Goal: Communication & Community: Ask a question

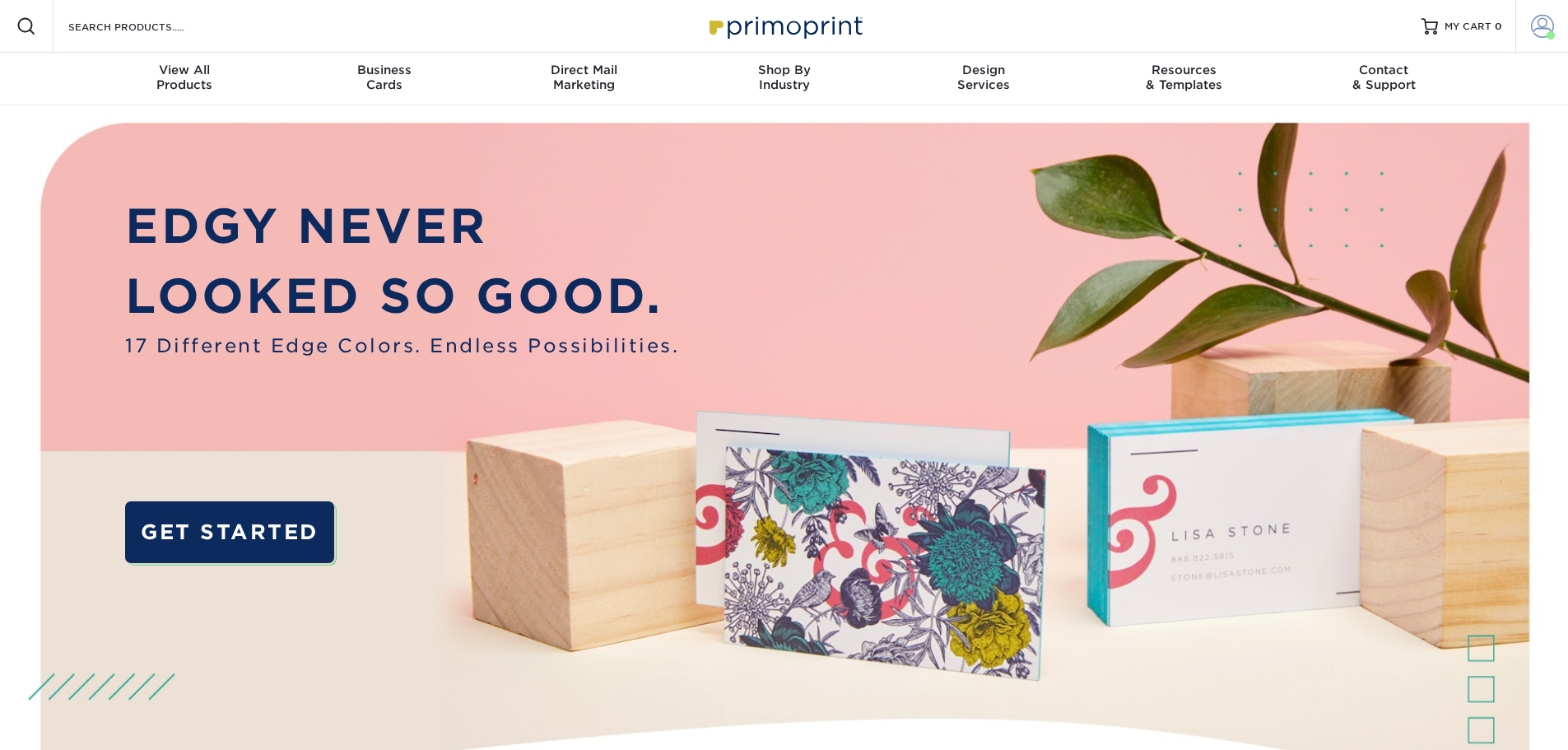
click at [1538, 30] on span at bounding box center [1542, 26] width 23 height 23
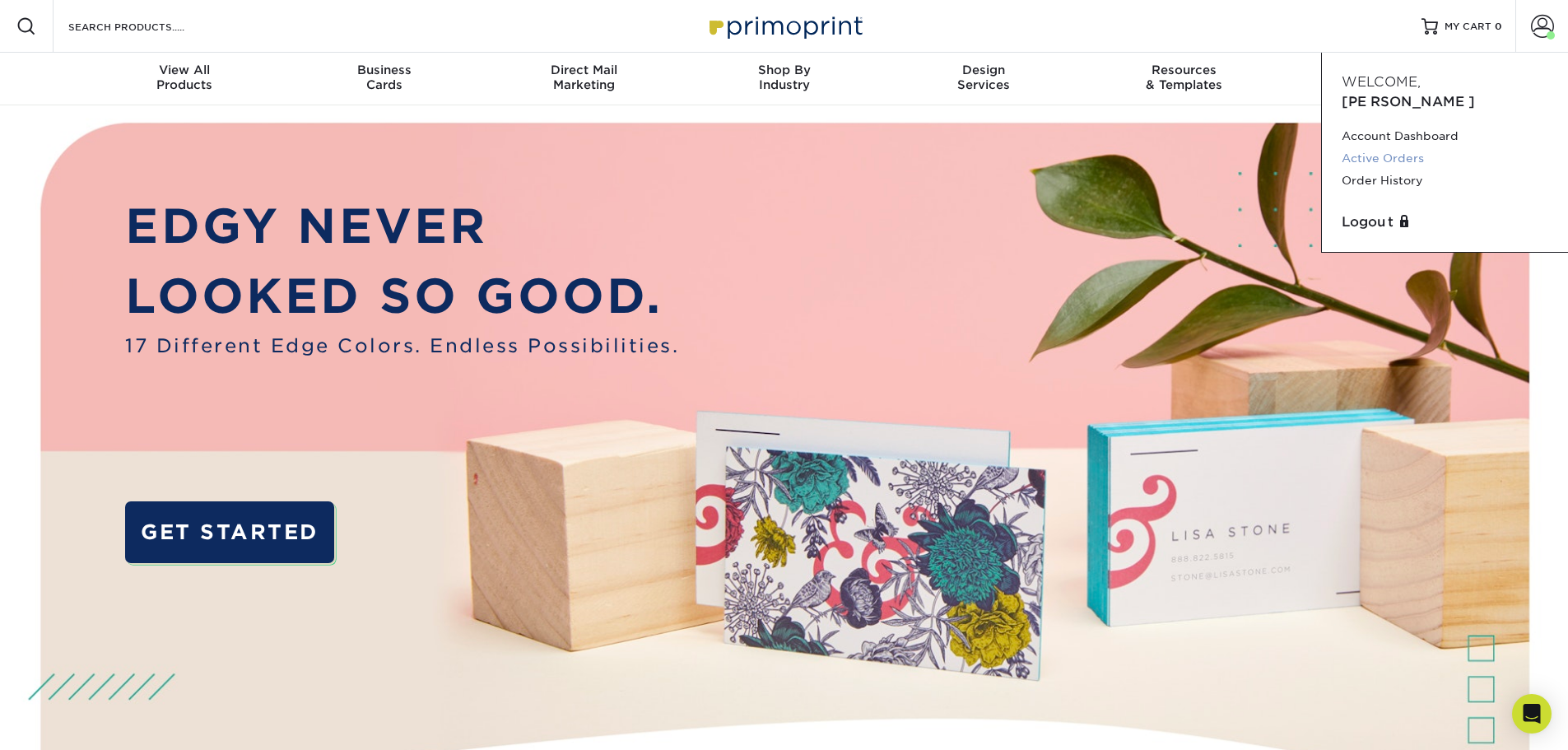
click at [1393, 147] on link "Active Orders" at bounding box center [1445, 158] width 207 height 22
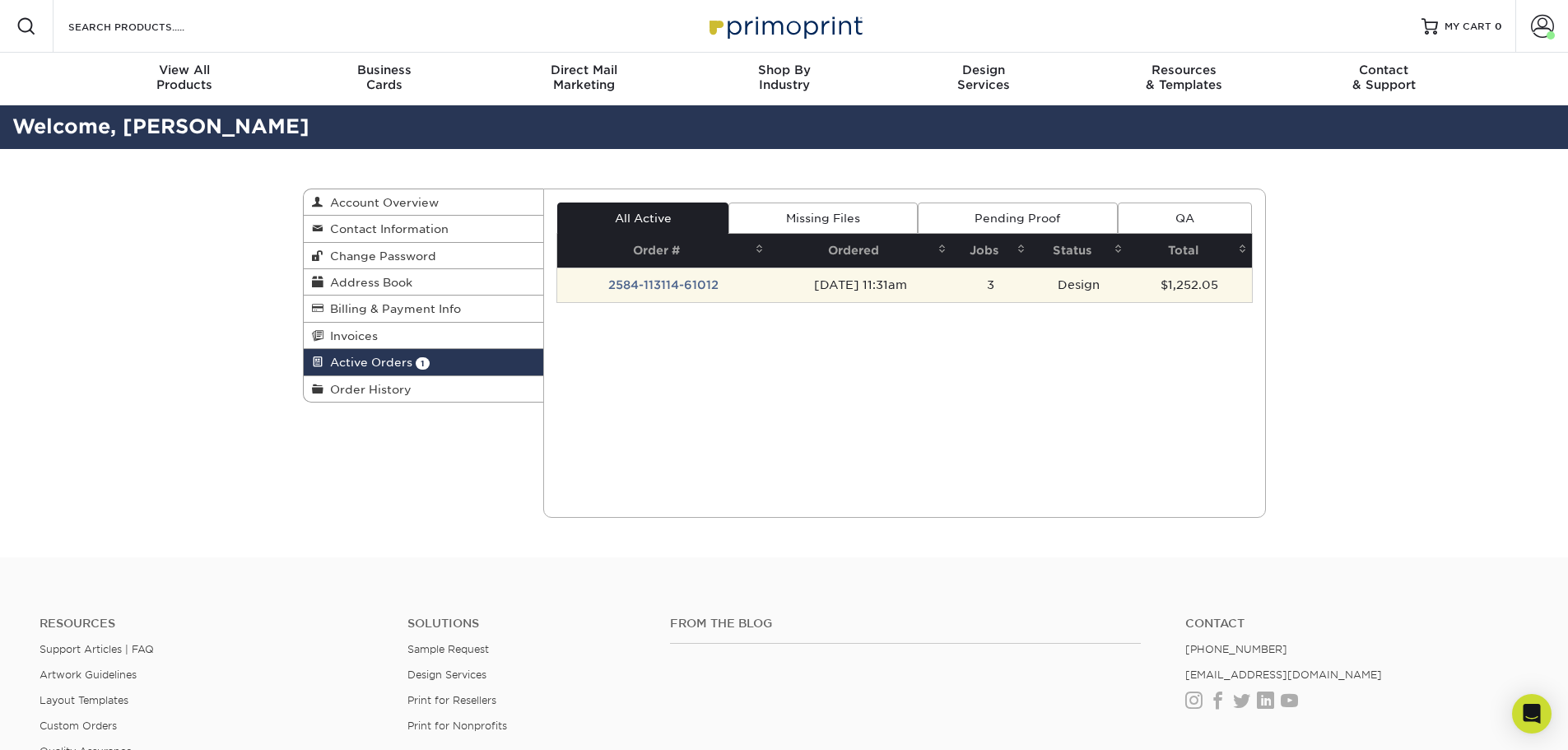
click at [682, 282] on td "2584-113114-61012" at bounding box center [662, 285] width 212 height 35
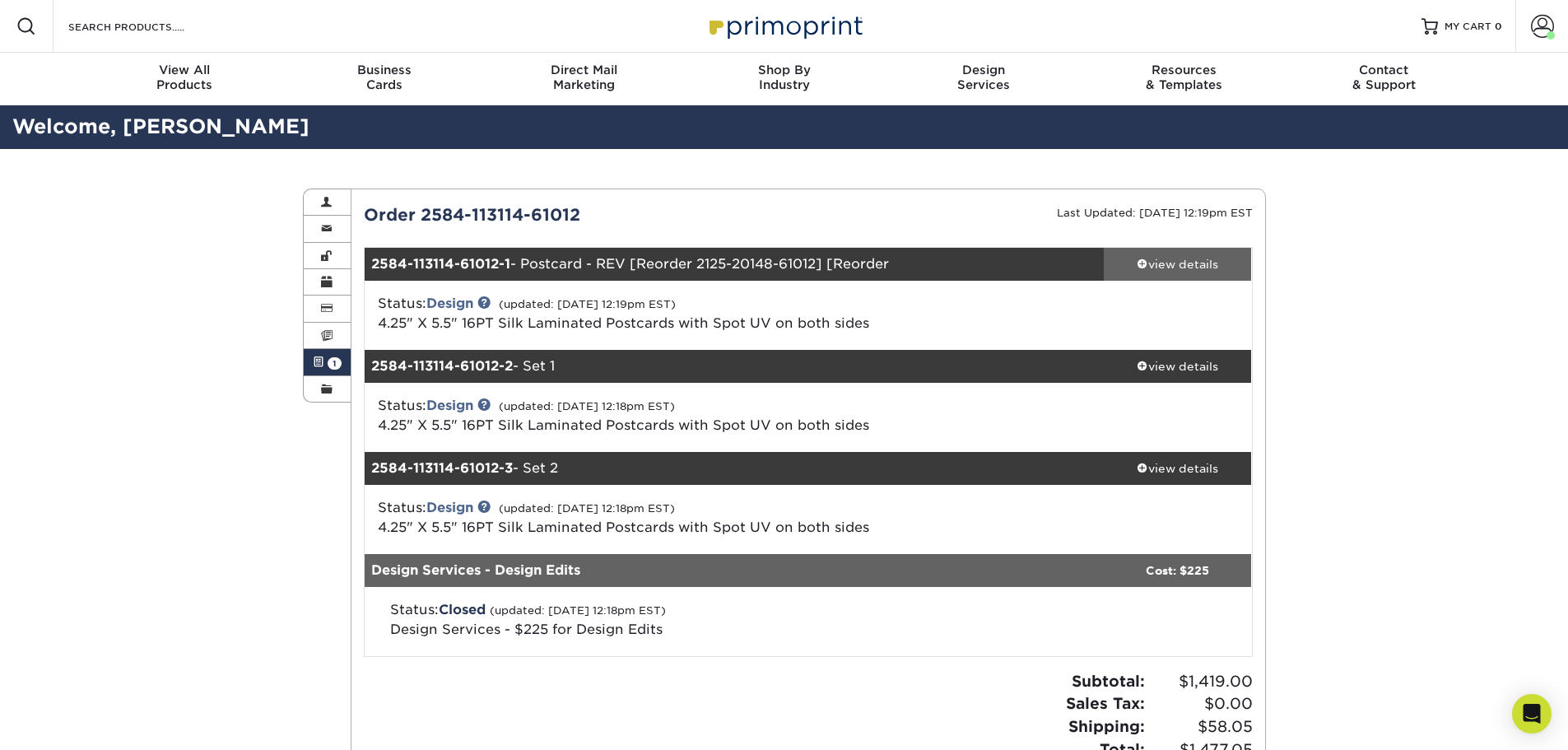
click at [1203, 269] on div "view details" at bounding box center [1178, 264] width 148 height 16
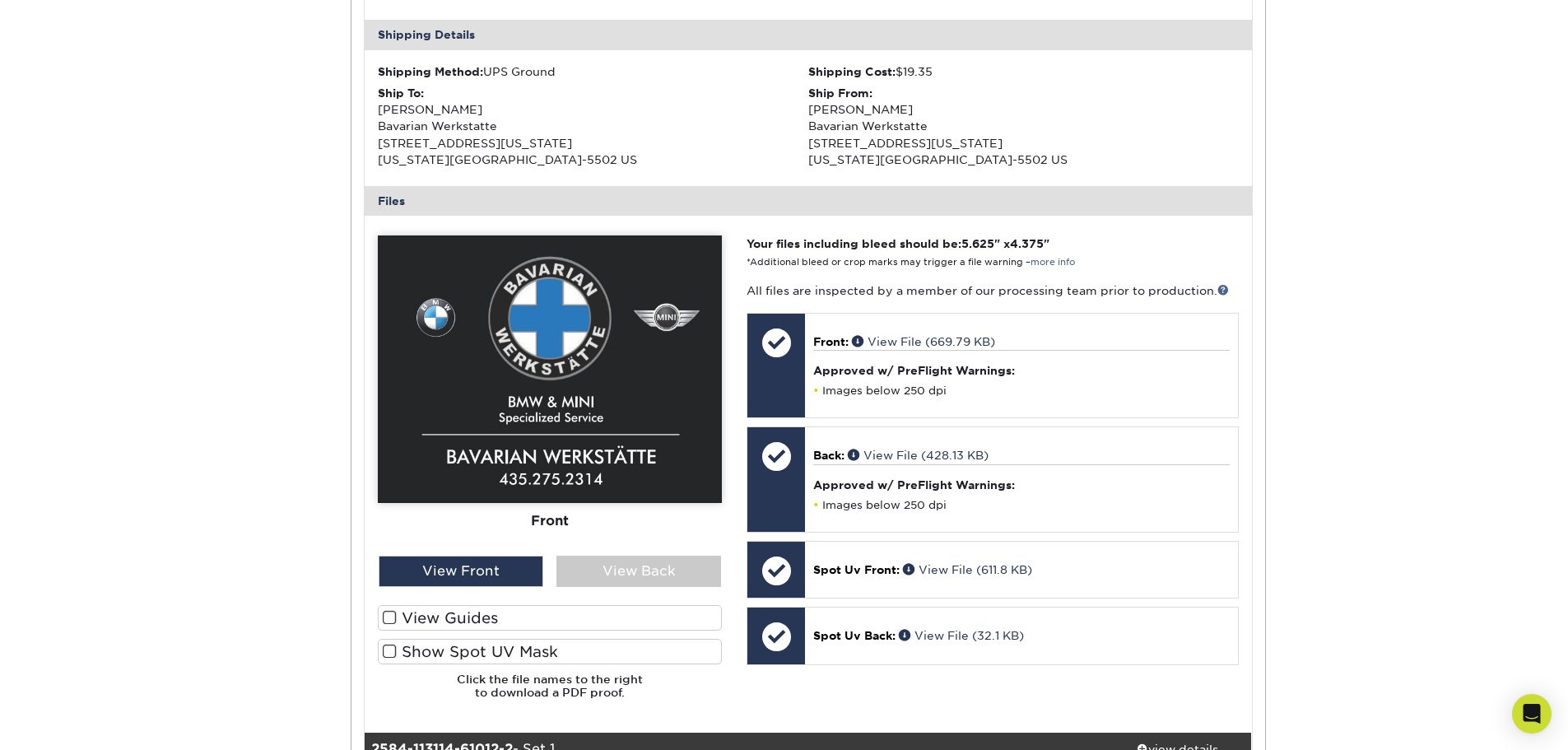
scroll to position [494, 0]
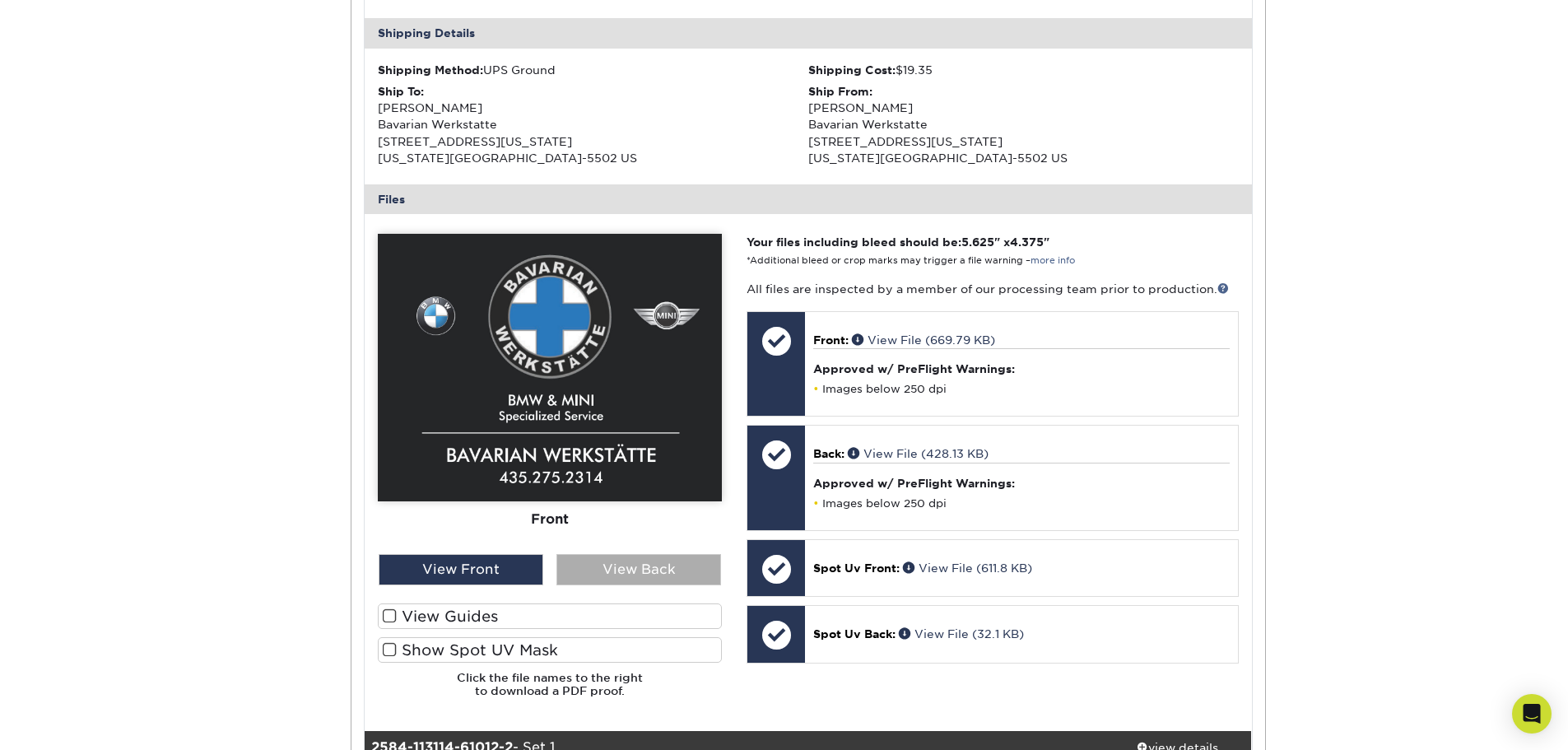
click at [646, 568] on div "View Back" at bounding box center [639, 569] width 165 height 31
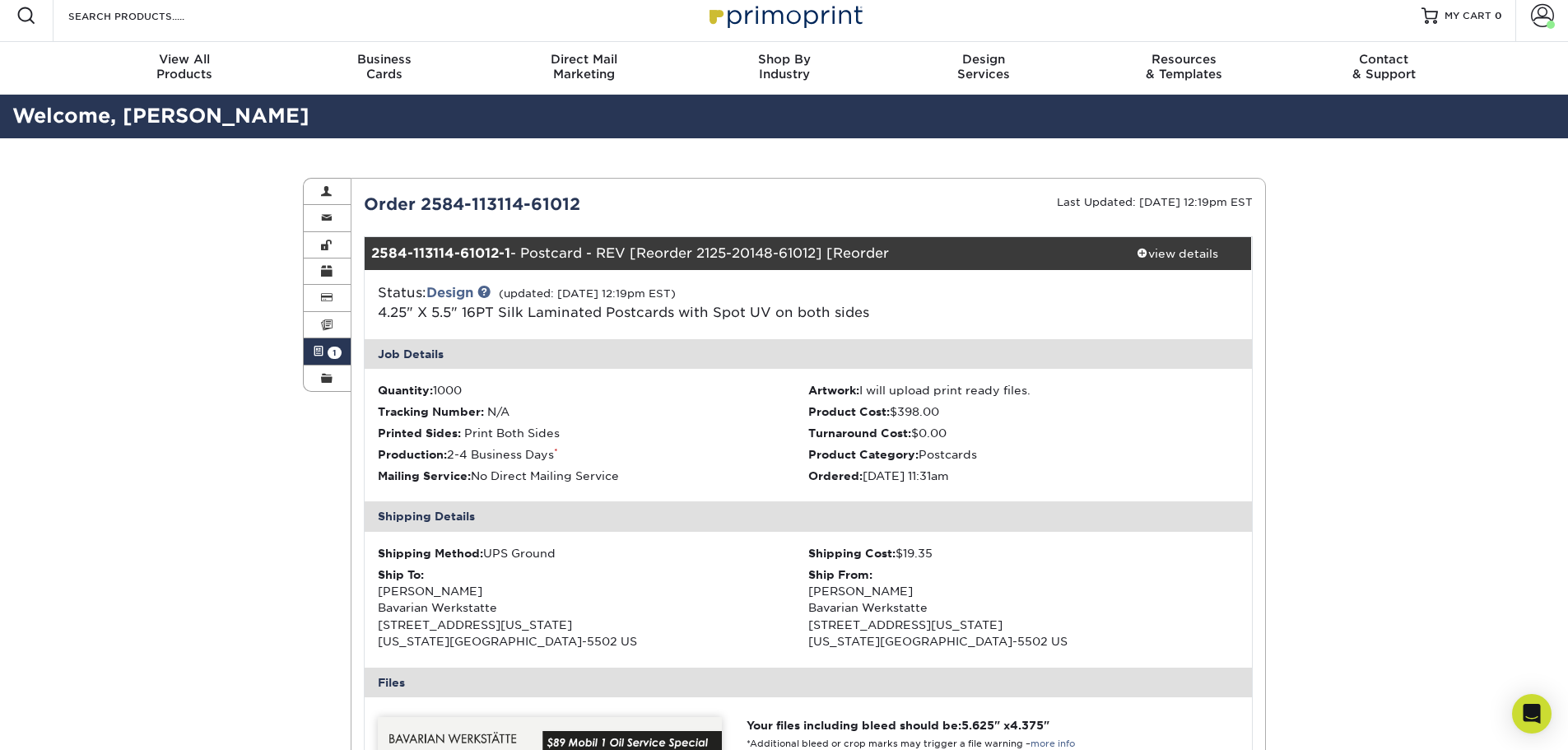
scroll to position [0, 0]
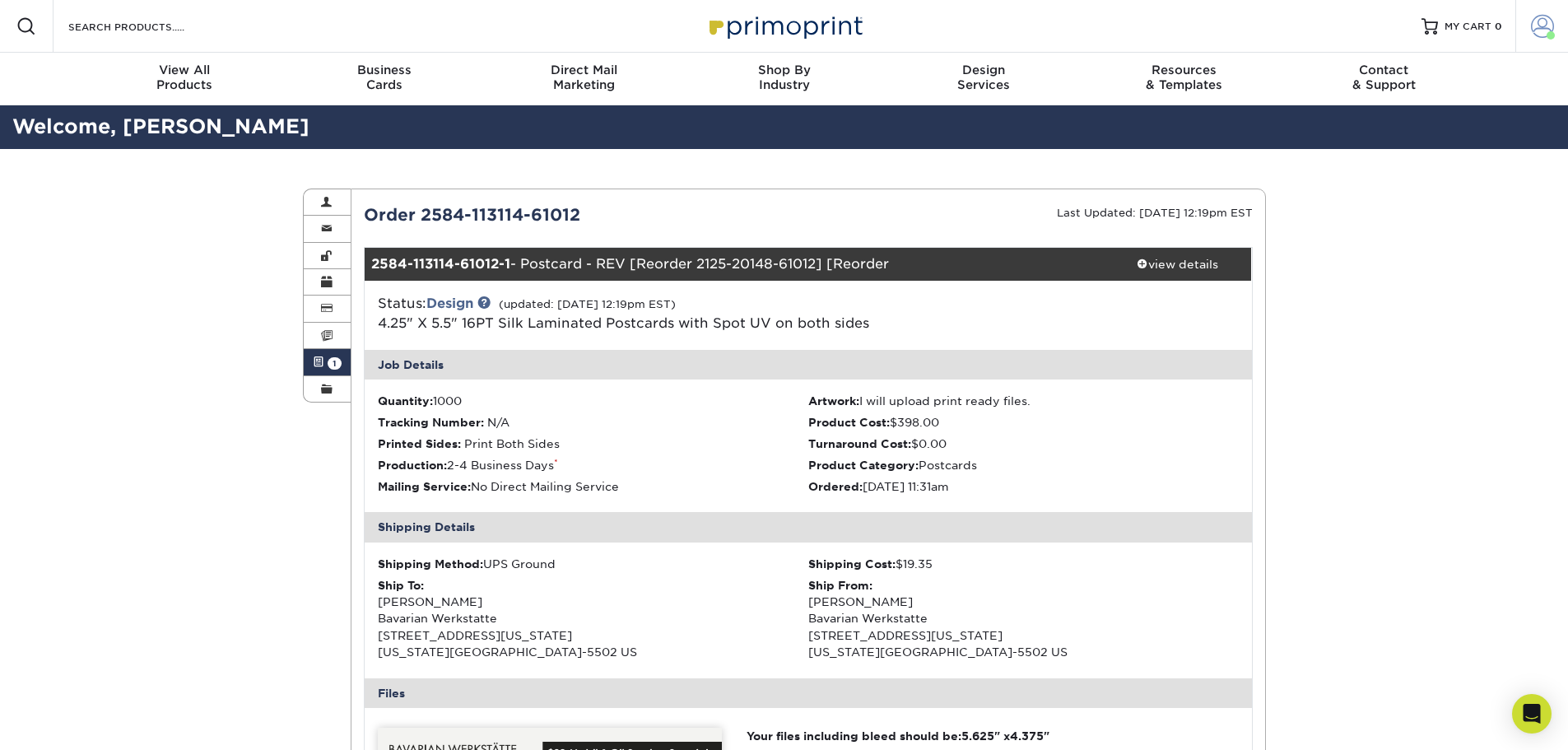
click at [1549, 24] on span at bounding box center [1542, 26] width 23 height 23
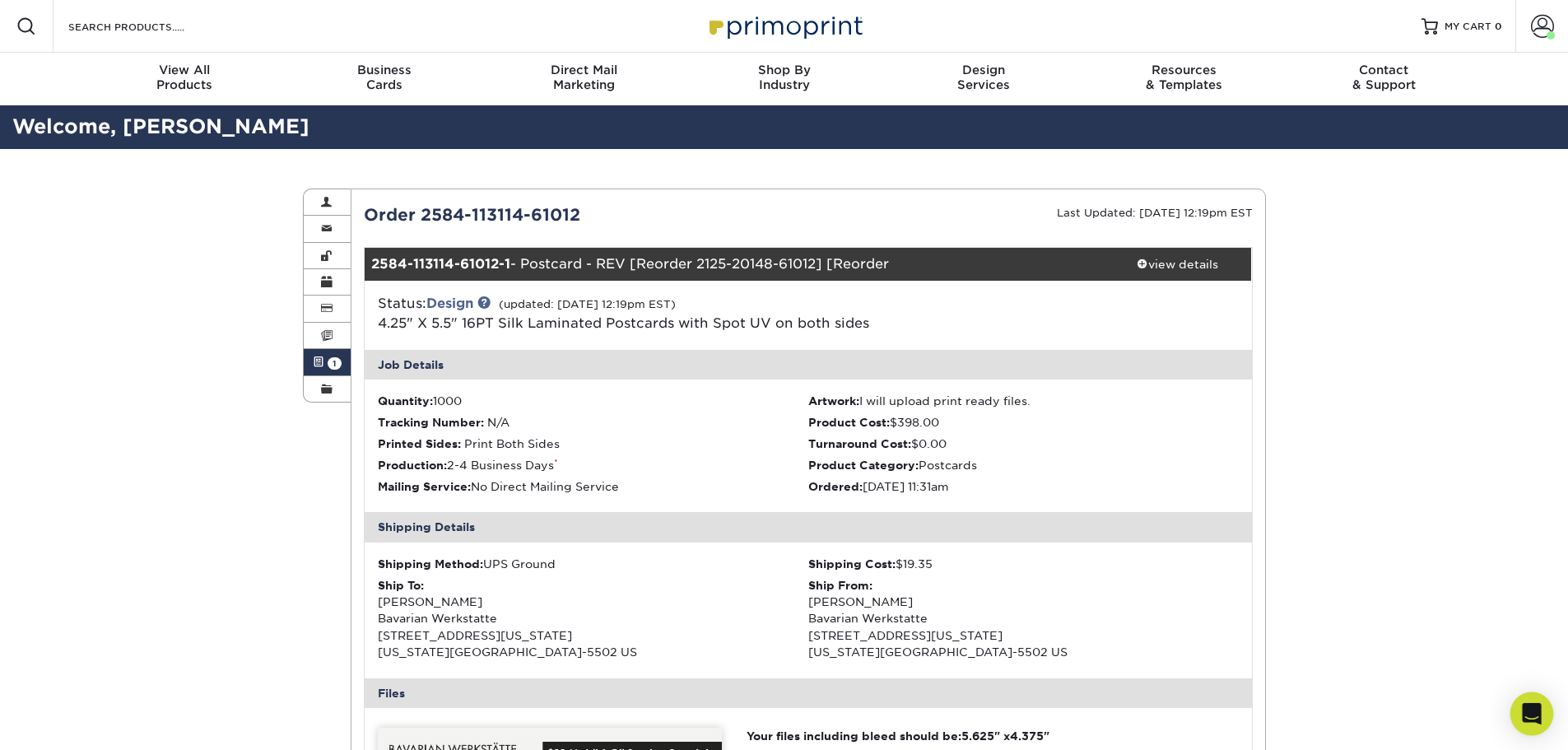
click at [1533, 717] on icon "Open Intercom Messenger" at bounding box center [1531, 713] width 19 height 21
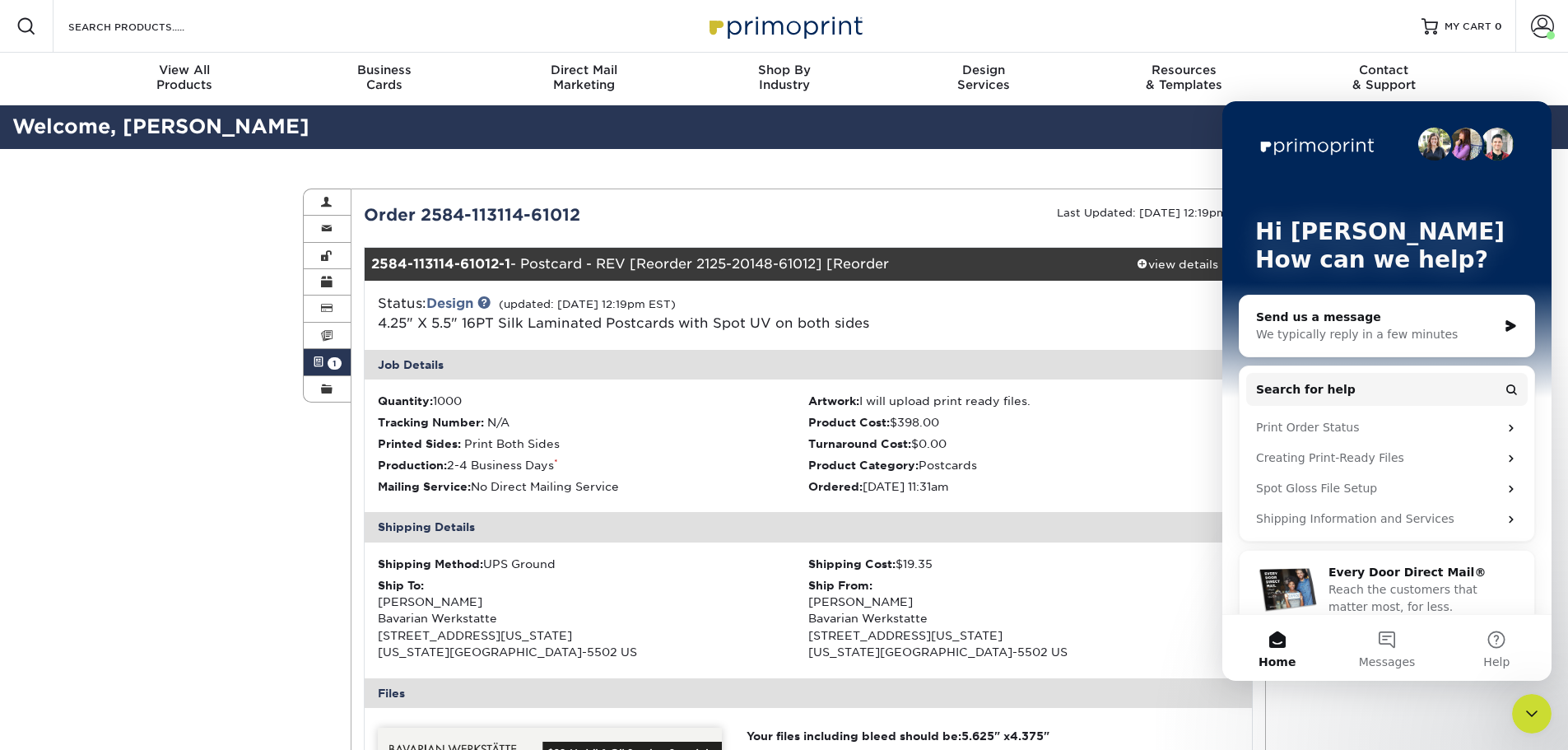
click at [1389, 320] on div "Send us a message" at bounding box center [1377, 317] width 241 height 17
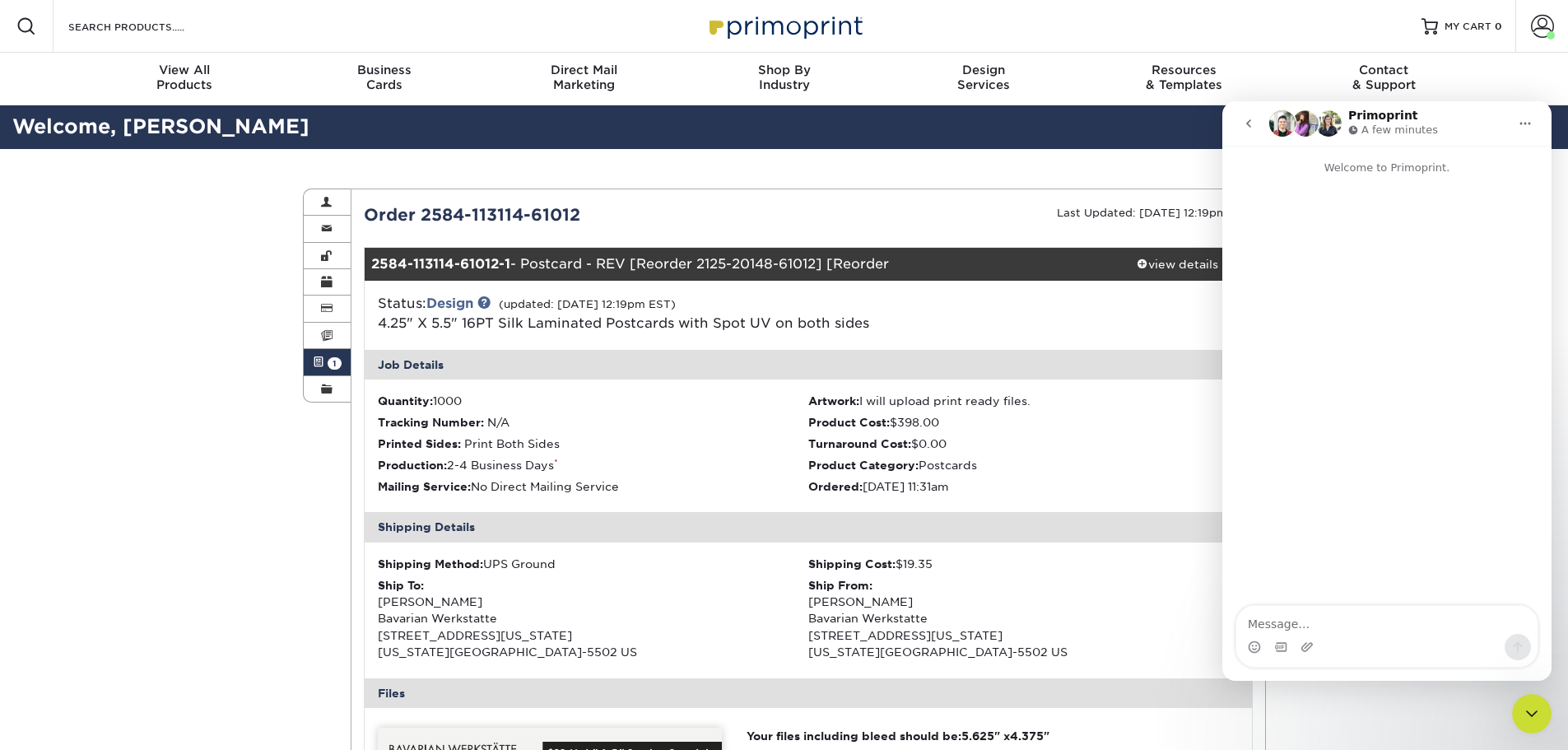
click at [1253, 616] on textarea "Message…" at bounding box center [1387, 619] width 301 height 28
type textarea "Just checking in on our production for our postcards on our current orders to s…"
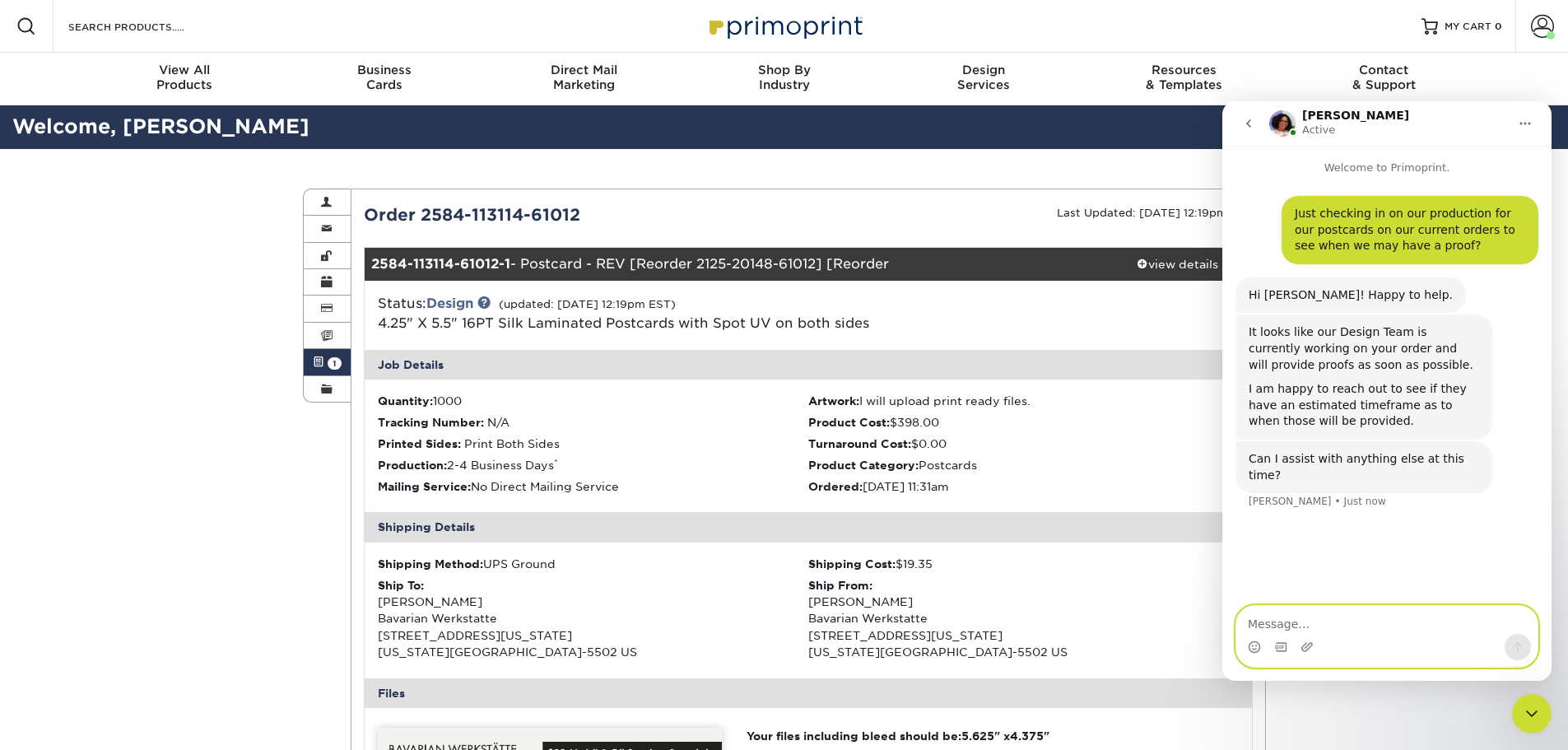
click at [1286, 616] on textarea "Message…" at bounding box center [1387, 619] width 301 height 28
type textarea "N"
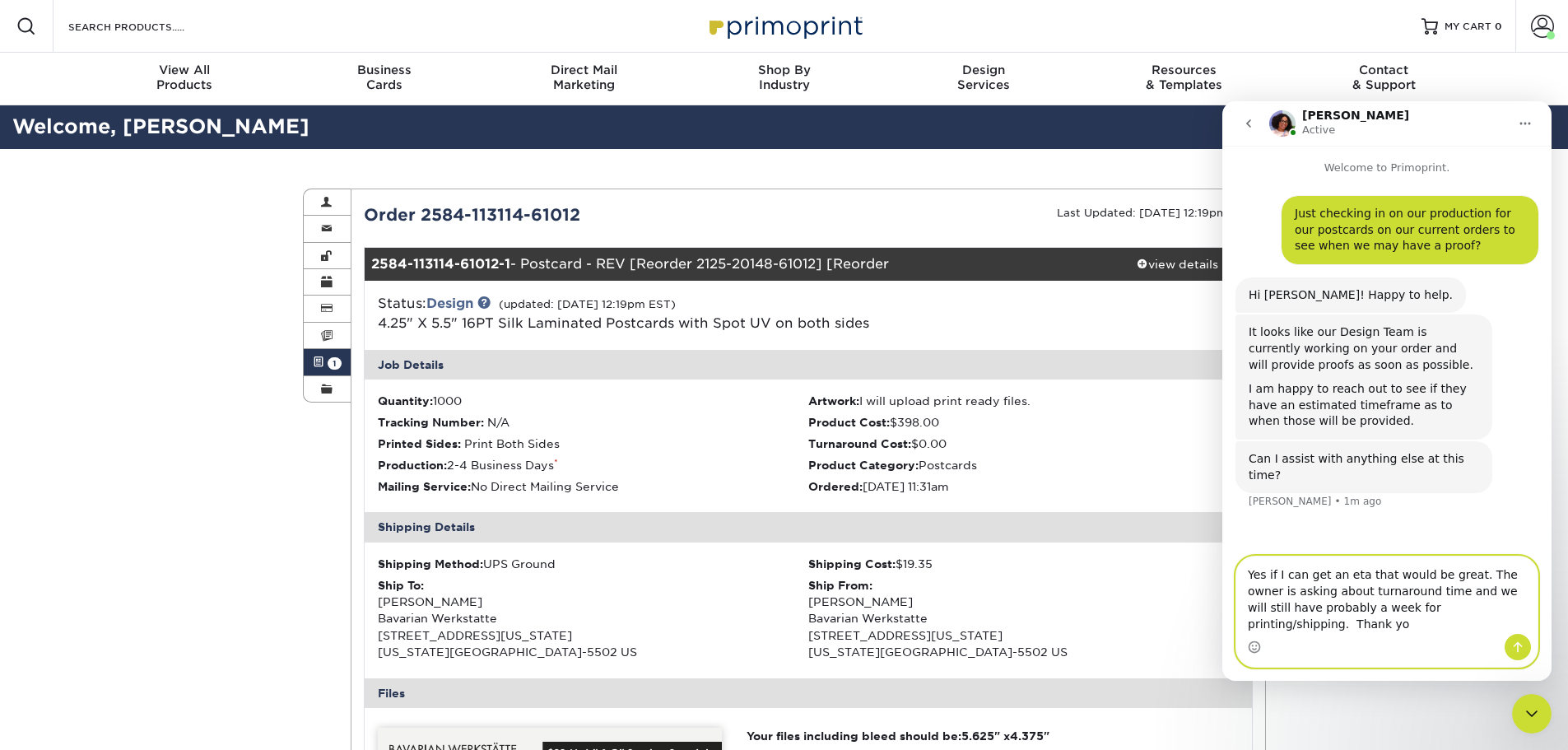
type textarea "Yes if I can get an eta that would be great. The owner is asking about turnarou…"
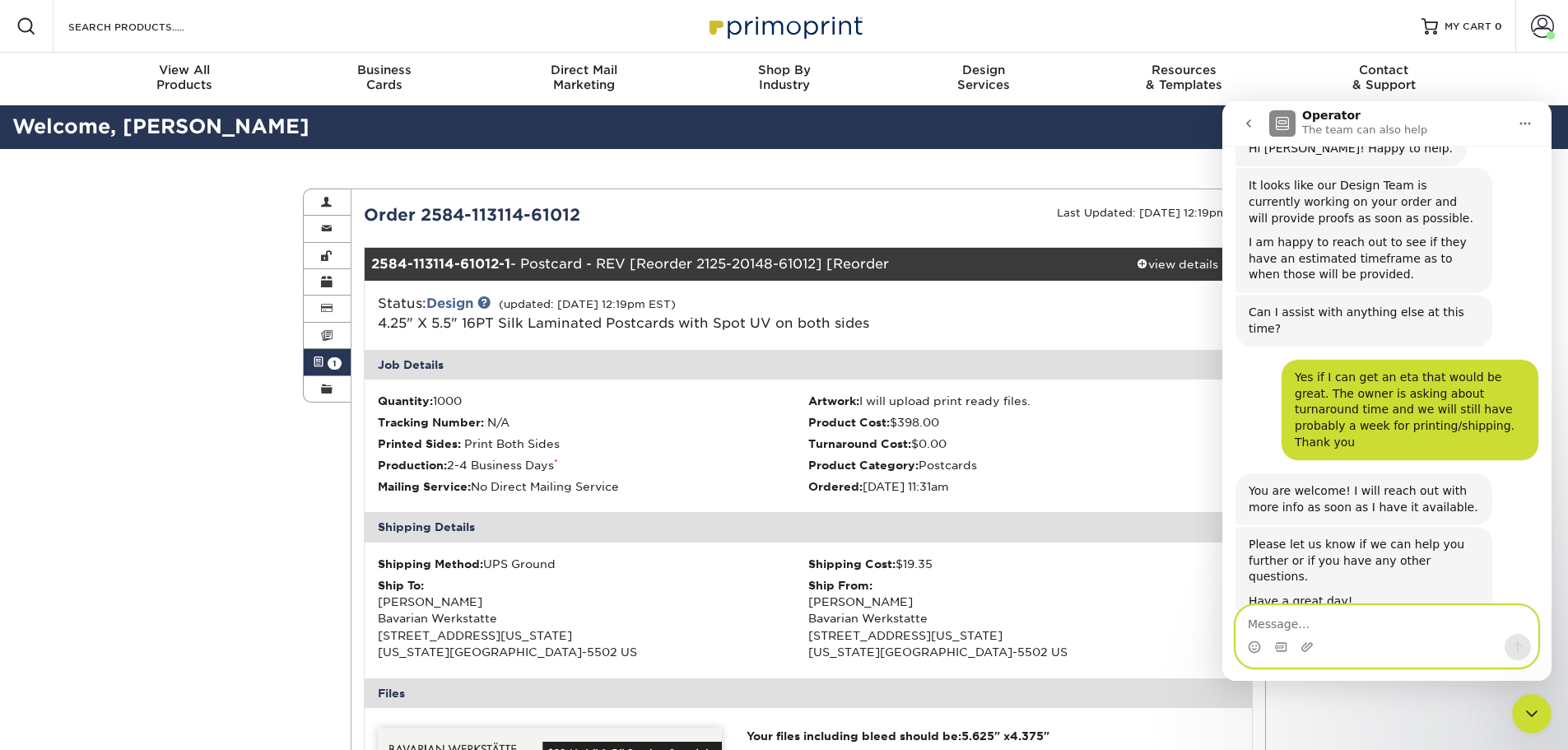
scroll to position [277, 0]
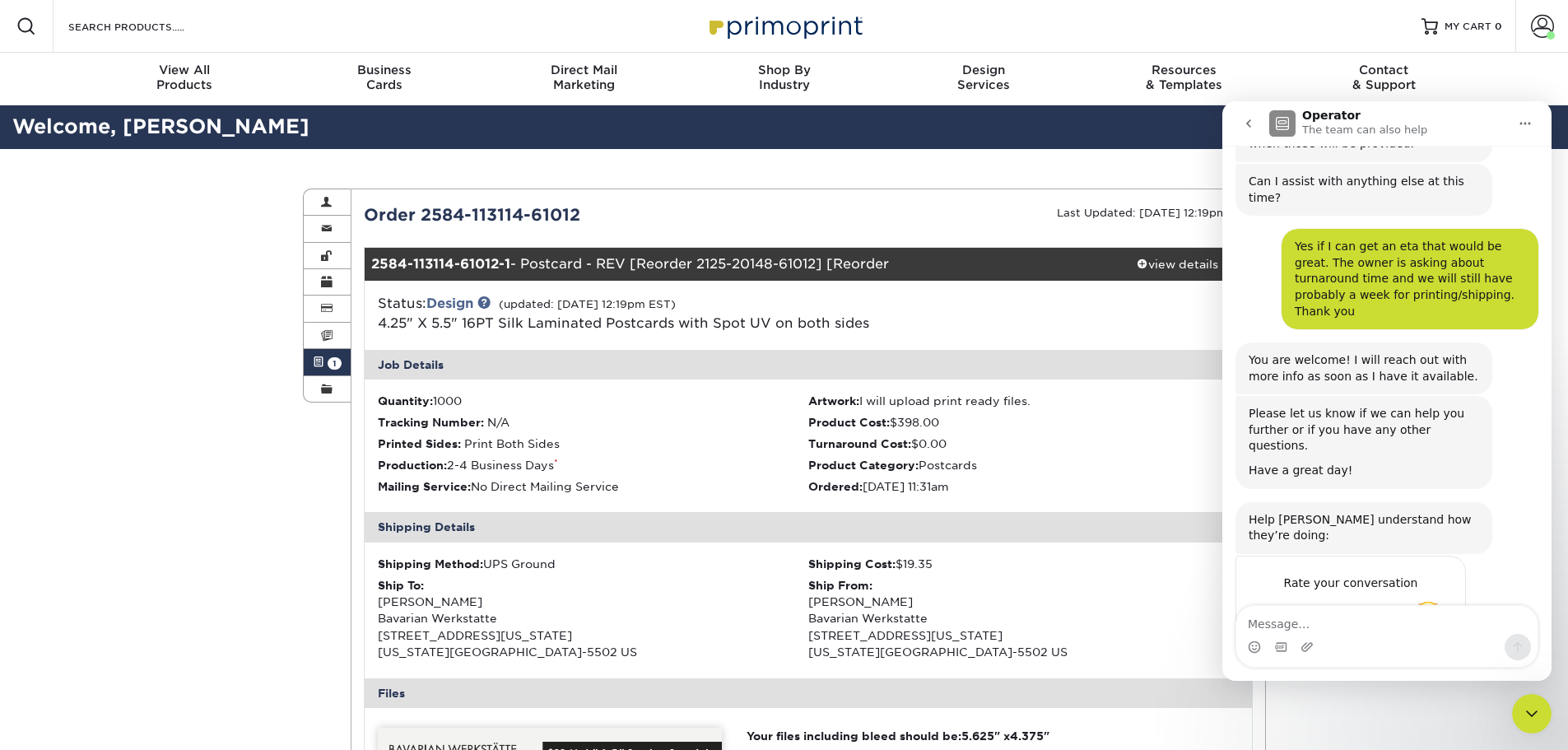
click at [1439, 601] on span "Amazing" at bounding box center [1428, 616] width 30 height 30
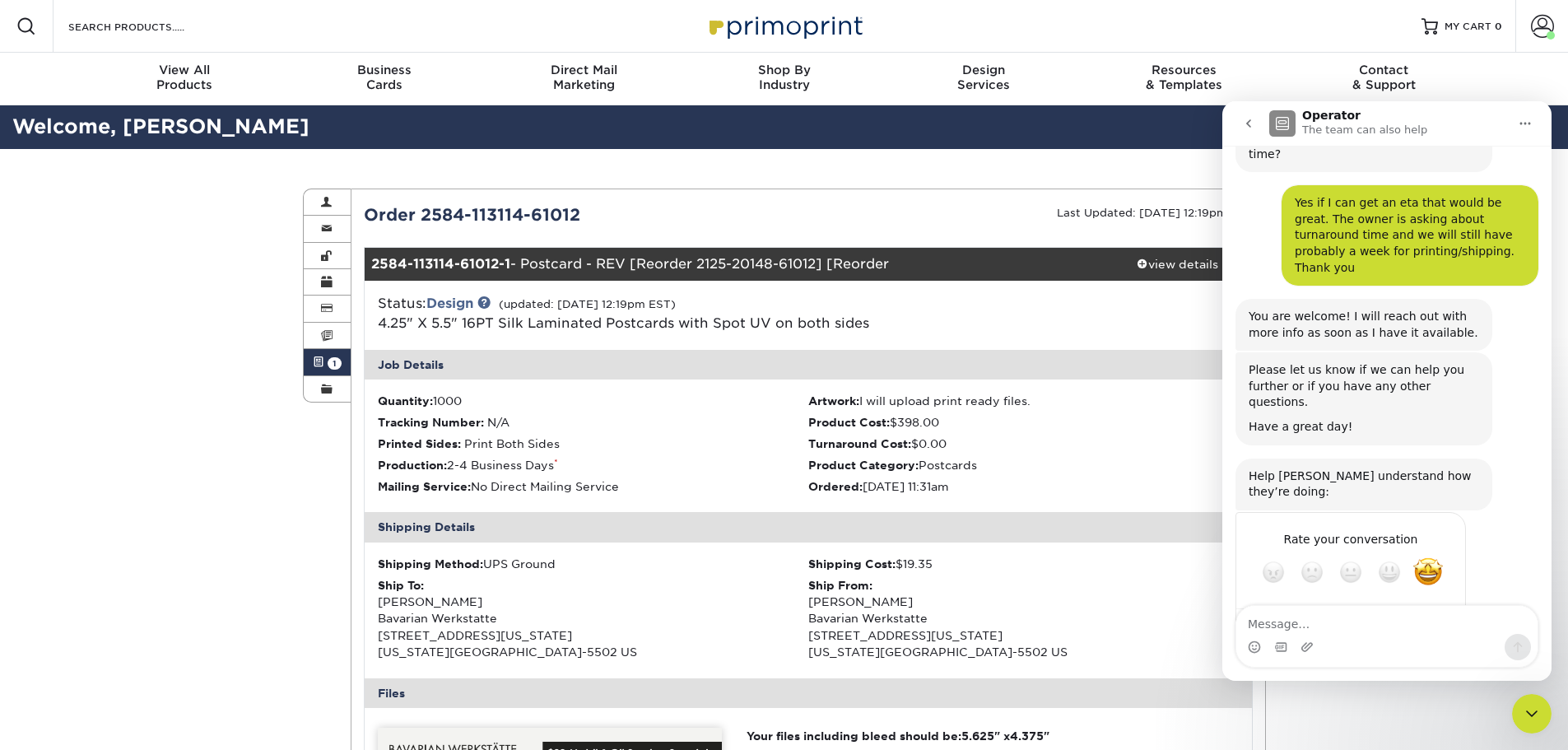
scroll to position [321, 0]
click at [1427, 614] on div "Submit" at bounding box center [1436, 630] width 33 height 33
